Goal: Information Seeking & Learning: Learn about a topic

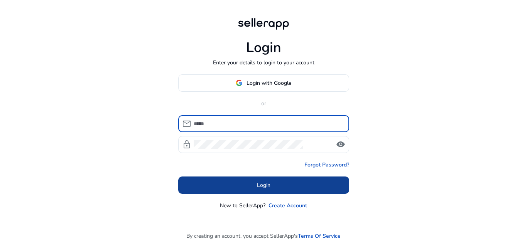
type input "**********"
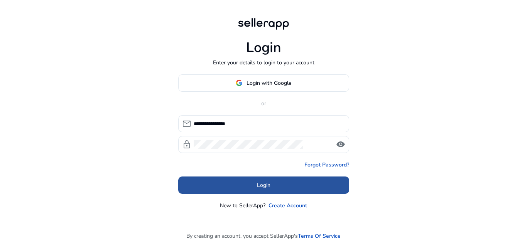
click at [257, 188] on span "Login" at bounding box center [264, 185] width 14 height 8
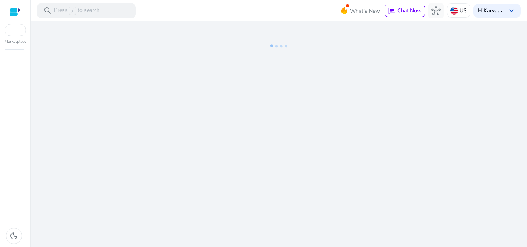
click at [12, 10] on div at bounding box center [16, 12] width 12 height 9
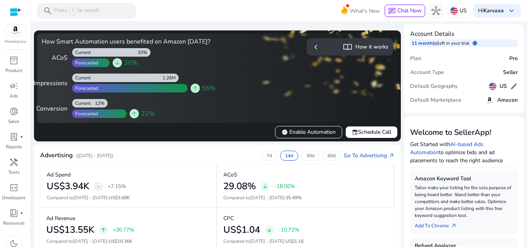
scroll to position [217, 0]
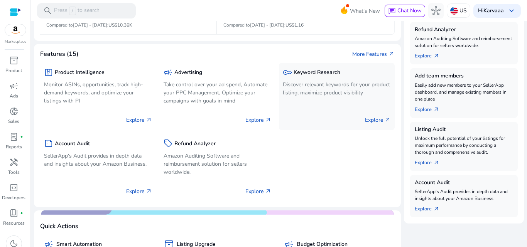
click at [298, 73] on div "key Keyword Research Discover relevant keywords for your product listing, maxim…" at bounding box center [337, 97] width 116 height 68
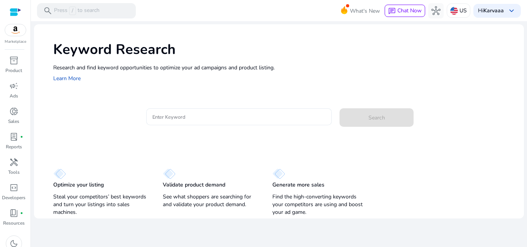
click at [192, 113] on input "Enter Keyword" at bounding box center [239, 117] width 174 height 8
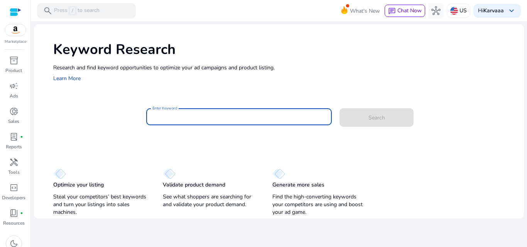
paste input "**********"
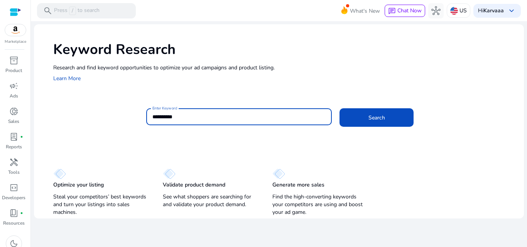
type input "**********"
click at [340, 108] on button "Search" at bounding box center [377, 117] width 74 height 19
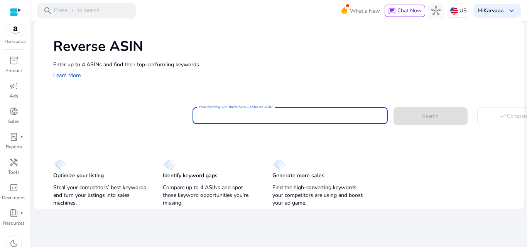
click at [216, 117] on input "Your next big win starts here—enter an ASIN" at bounding box center [290, 116] width 183 height 8
paste input "**********"
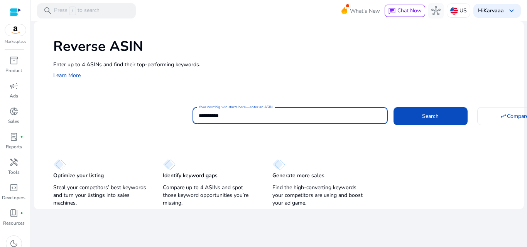
type input "**********"
click at [394, 107] on button "Search" at bounding box center [431, 116] width 74 height 18
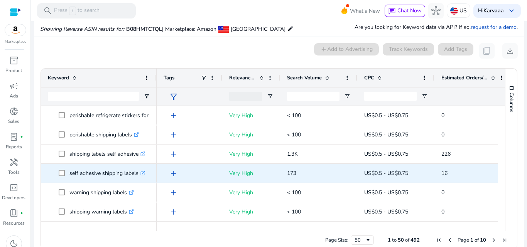
scroll to position [56, 0]
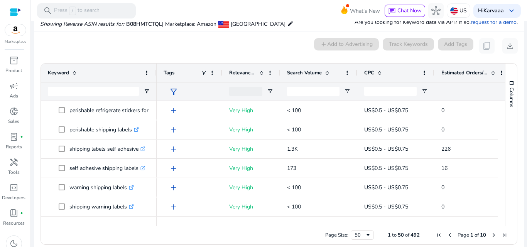
click at [459, 69] on span "Estimated Orders/Month" at bounding box center [465, 72] width 46 height 7
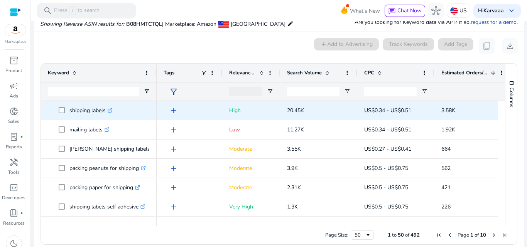
click at [86, 110] on p "shipping labels .st0{fill:#2c8af8}" at bounding box center [90, 111] width 43 height 16
copy p "shipping labels"
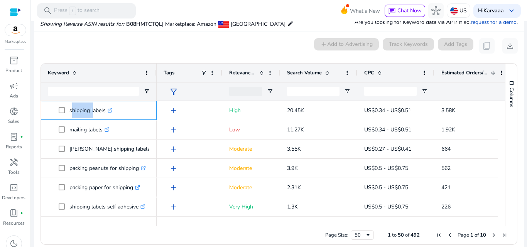
scroll to position [0, 0]
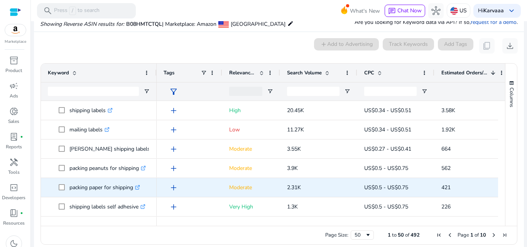
click at [82, 187] on p "packing paper for shipping .st0{fill:#2c8af8}" at bounding box center [104, 188] width 71 height 16
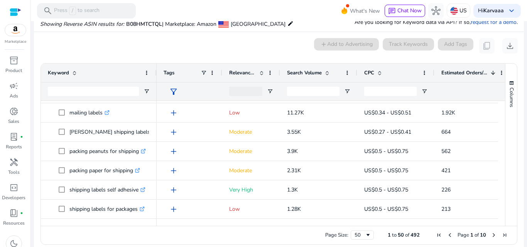
scroll to position [36, 0]
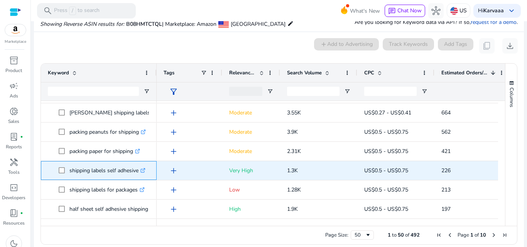
click at [117, 172] on p "shipping labels self adhesive .st0{fill:#2c8af8}" at bounding box center [107, 171] width 76 height 16
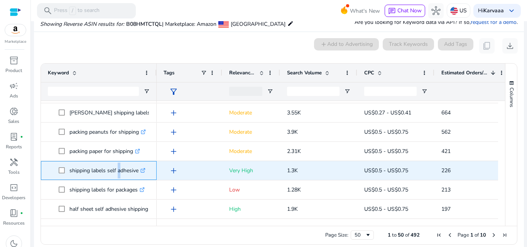
click at [117, 172] on p "shipping labels self adhesive .st0{fill:#2c8af8}" at bounding box center [107, 171] width 76 height 16
copy p "shipping labels self adhesive"
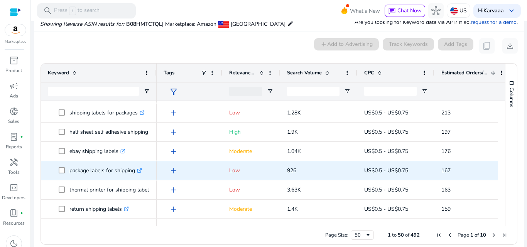
scroll to position [133, 0]
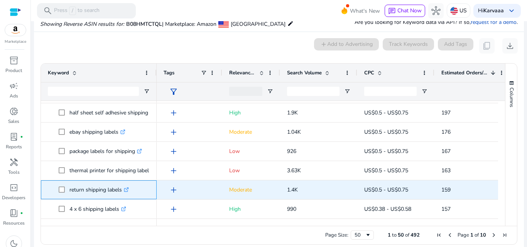
click at [82, 192] on p "return shipping labels .st0{fill:#2c8af8}" at bounding box center [98, 190] width 59 height 16
copy p "return shipping labels"
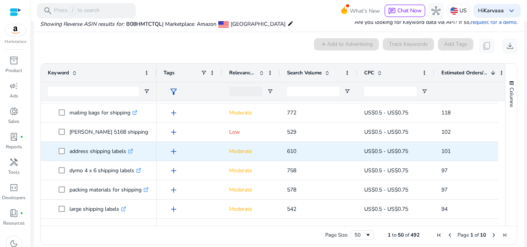
scroll to position [0, 0]
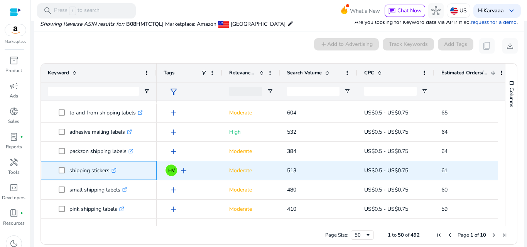
click at [90, 166] on p "shipping stickers .st0{fill:#2c8af8}" at bounding box center [92, 171] width 47 height 16
copy span "shipping stickers .st0{fill:#2c8af8}"
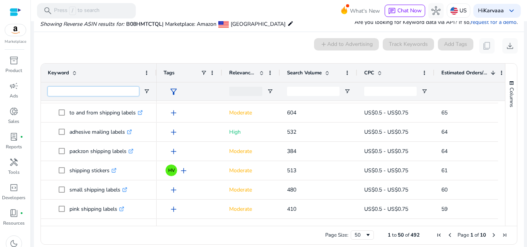
click at [95, 92] on input "Keyword Filter Input" at bounding box center [93, 91] width 91 height 9
paste input "**********"
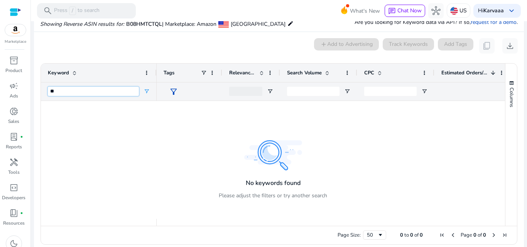
type input "*"
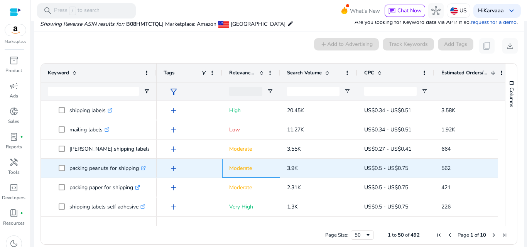
click at [237, 159] on span "Moderate" at bounding box center [251, 168] width 44 height 21
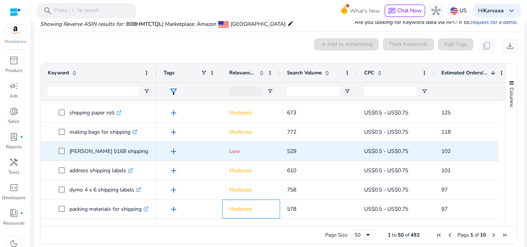
scroll to position [268, 0]
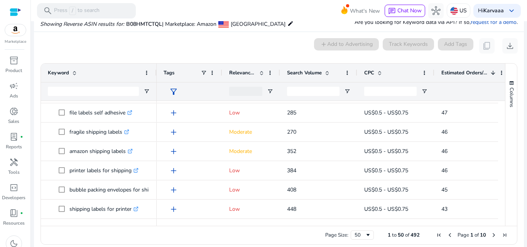
click at [491, 235] on span "Next Page" at bounding box center [494, 235] width 6 height 6
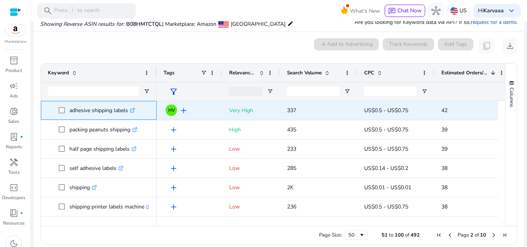
click at [82, 112] on p "adhesive shipping labels .st0{fill:#2c8af8}" at bounding box center [102, 111] width 66 height 16
click at [81, 112] on p "adhesive shipping labels .st0{fill:#2c8af8}" at bounding box center [102, 111] width 66 height 16
copy p "adhesive shipping labels"
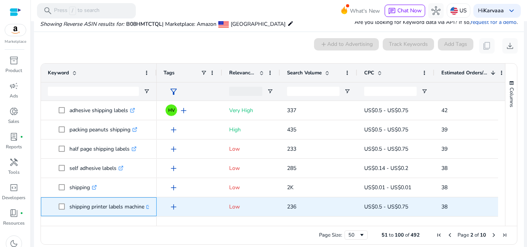
click at [98, 212] on p "shipping printer labels machine .st0{fill:#2c8af8}" at bounding box center [110, 207] width 82 height 16
copy span "shipping printer labels machine .st0{fill:#2c8af8}"
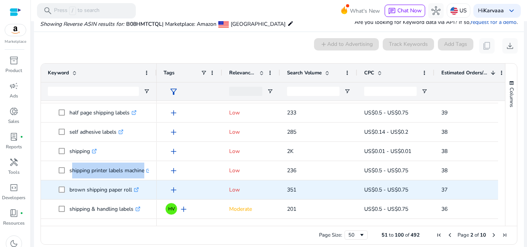
scroll to position [56, 0]
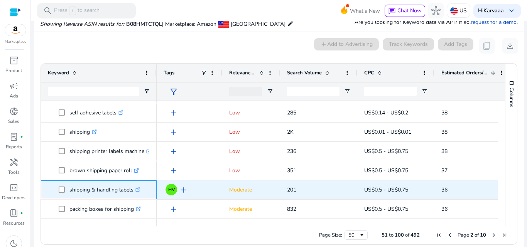
click at [113, 191] on p "shipping & handling labels .st0{fill:#2c8af8}" at bounding box center [104, 190] width 71 height 16
copy p "shipping & handling labels"
